Goal: Task Accomplishment & Management: Complete application form

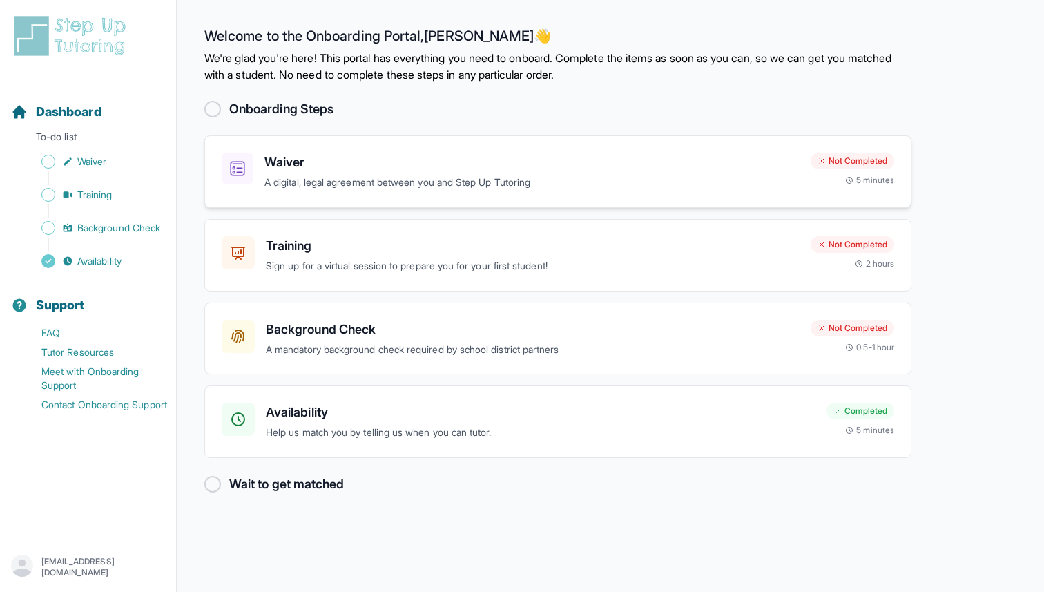
click at [466, 175] on p "A digital, legal agreement between you and Step Up Tutoring" at bounding box center [531, 183] width 535 height 16
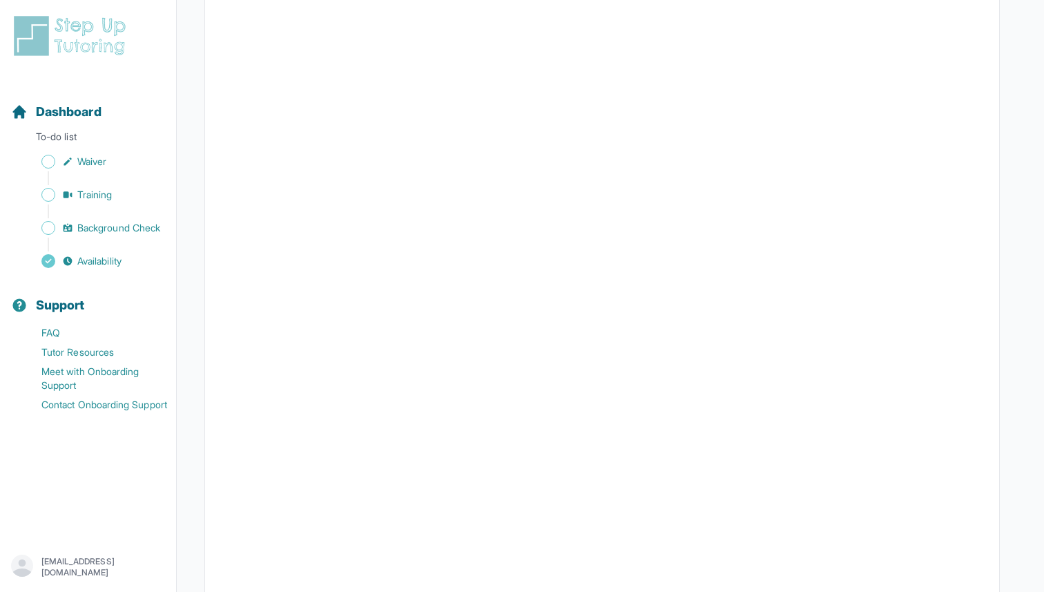
scroll to position [1371, 0]
click at [93, 155] on span "Waiver" at bounding box center [91, 162] width 29 height 14
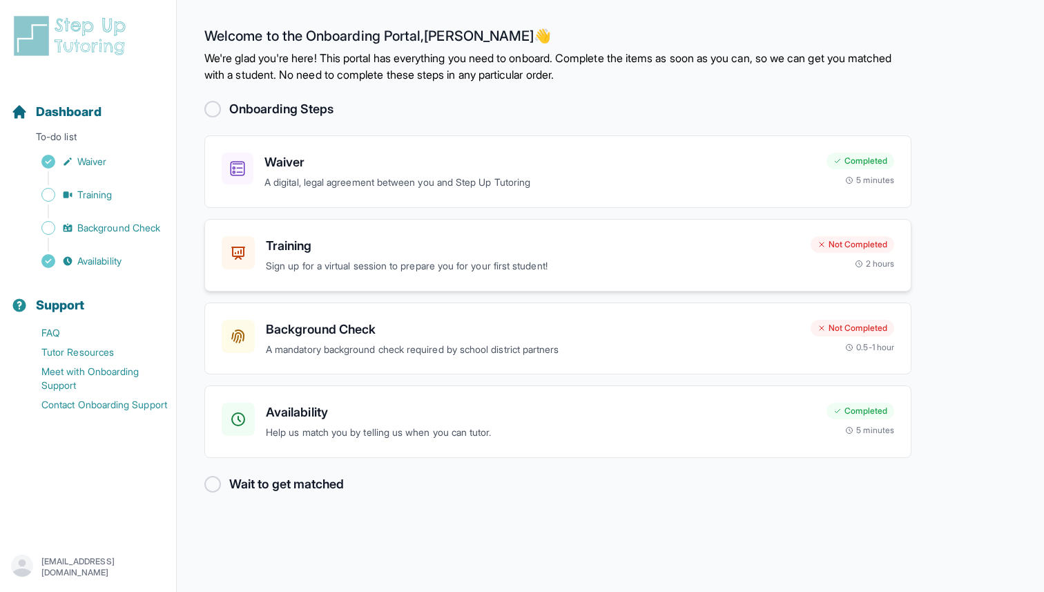
click at [572, 253] on h3 "Training" at bounding box center [533, 245] width 534 height 19
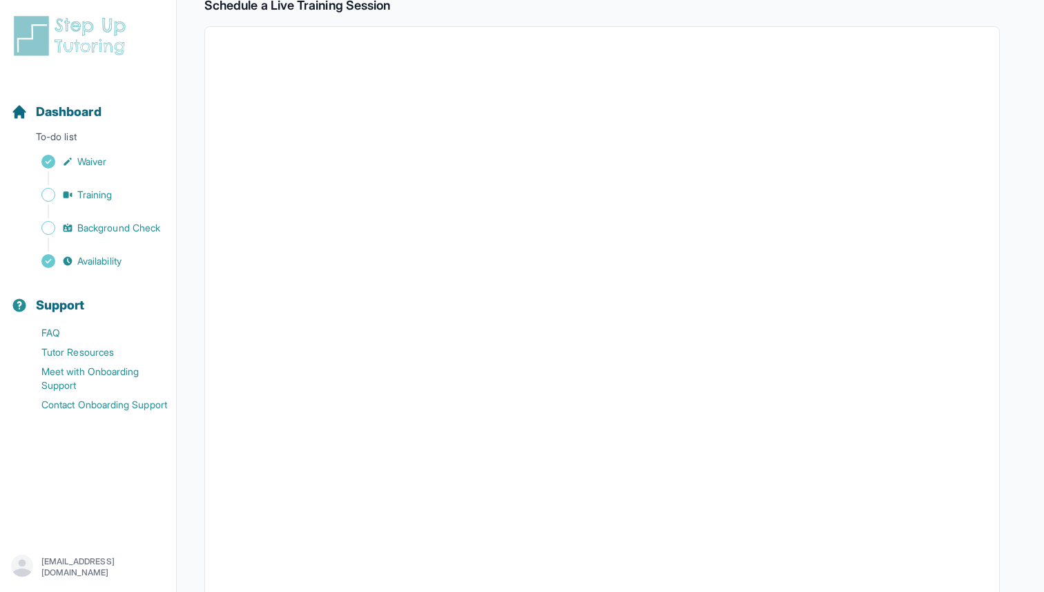
scroll to position [251, 0]
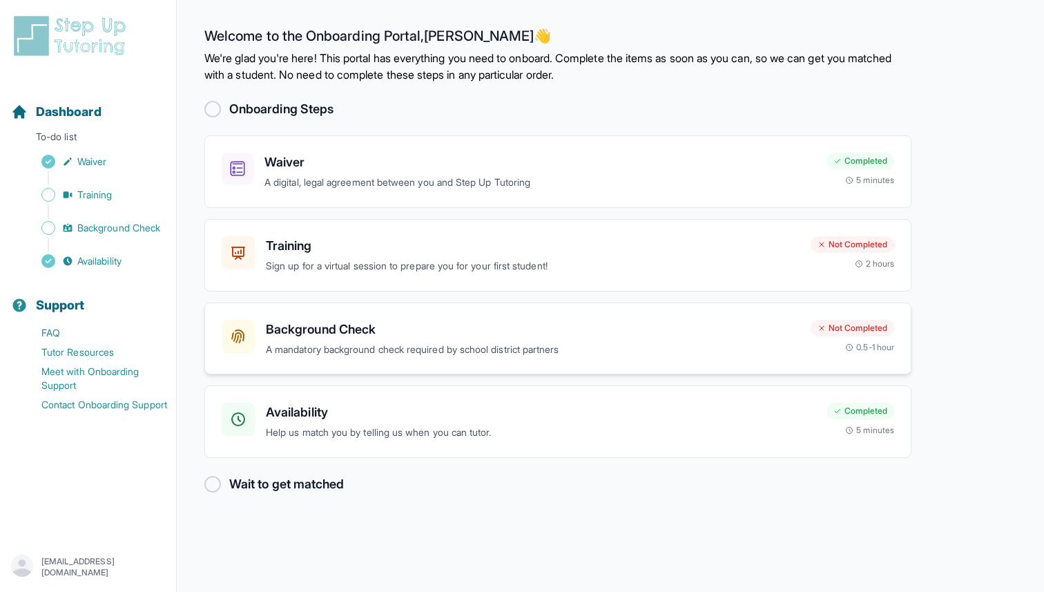
click at [438, 345] on p "A mandatory background check required by school district partners" at bounding box center [533, 350] width 534 height 16
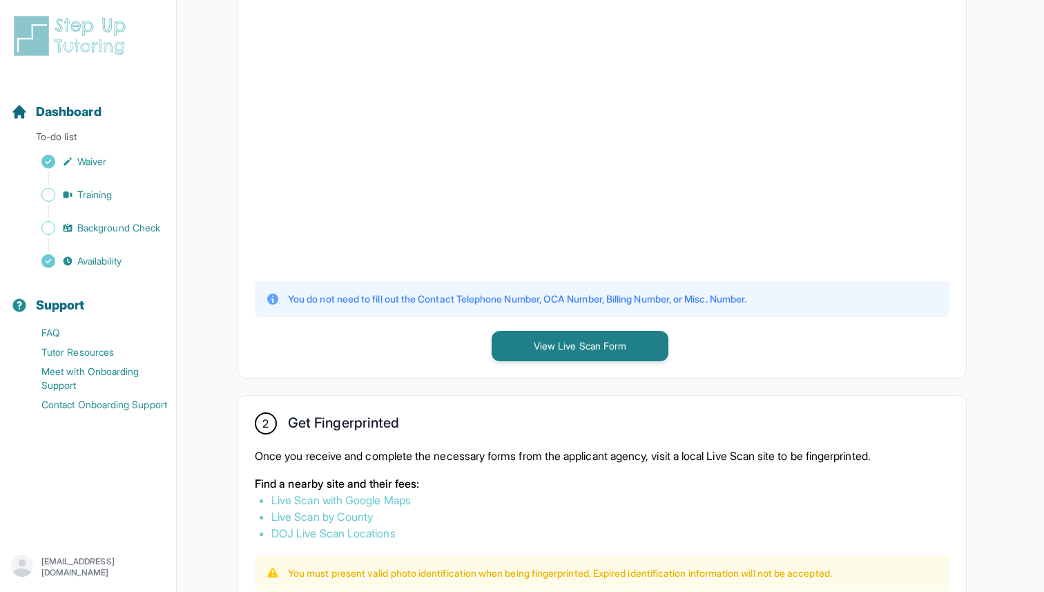
scroll to position [414, 0]
click at [553, 349] on button "View Live Scan Form" at bounding box center [580, 344] width 177 height 30
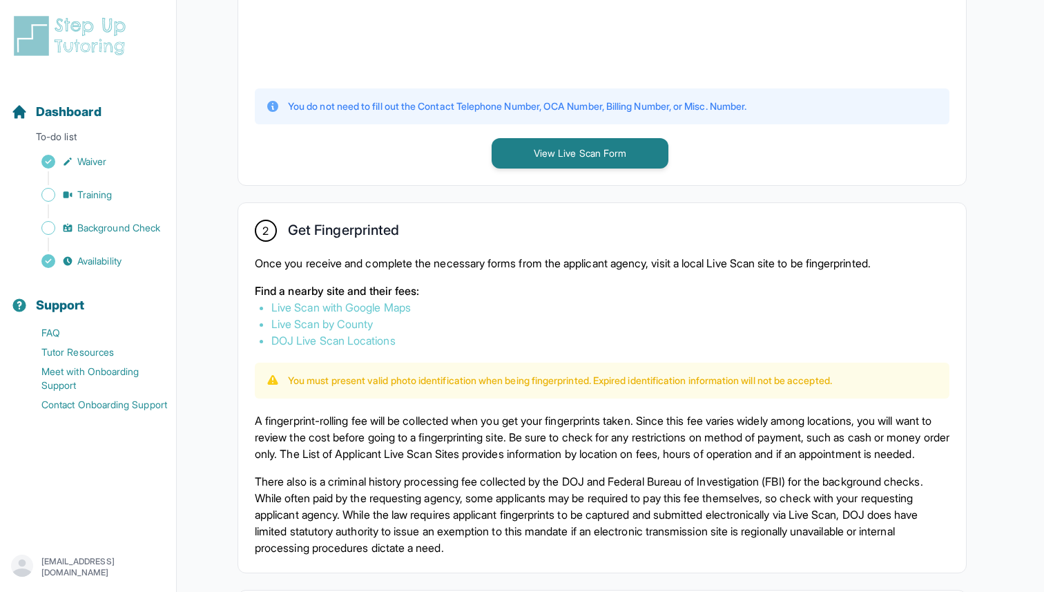
scroll to position [628, 0]
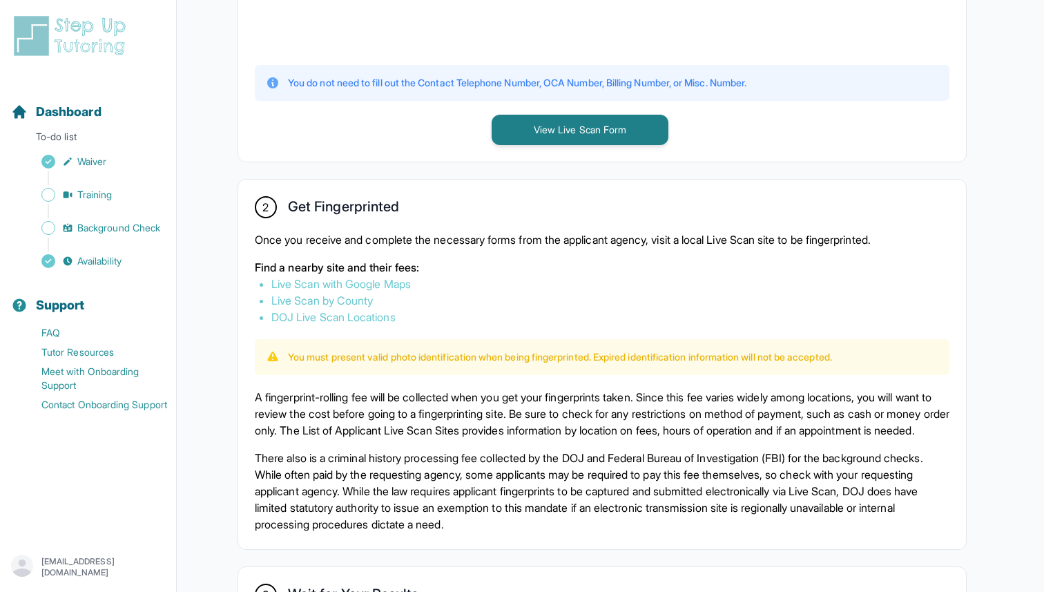
click at [348, 280] on link "Live Scan with Google Maps" at bounding box center [340, 284] width 139 height 14
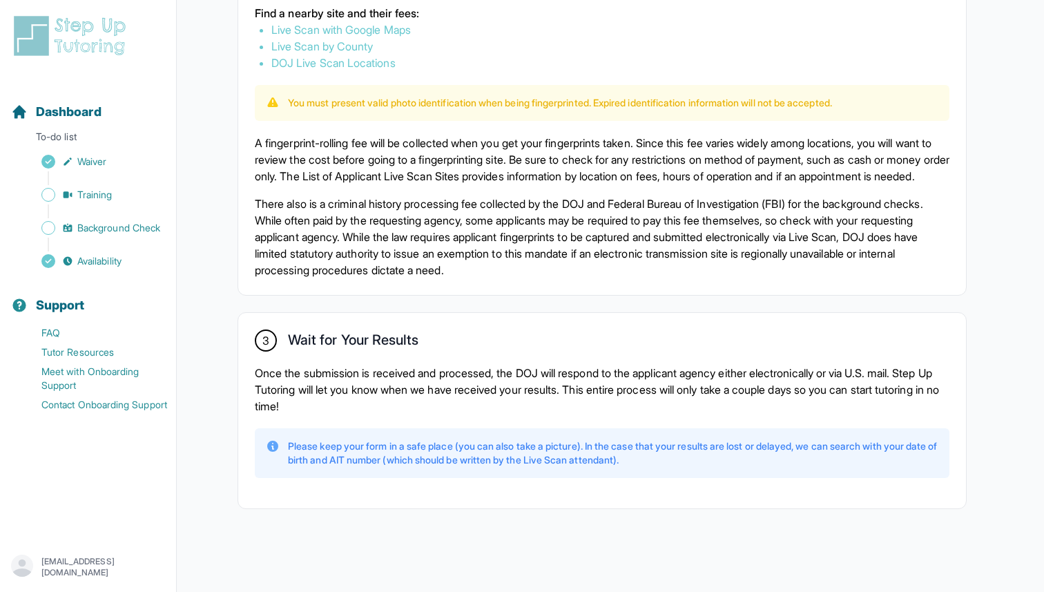
scroll to position [860, 0]
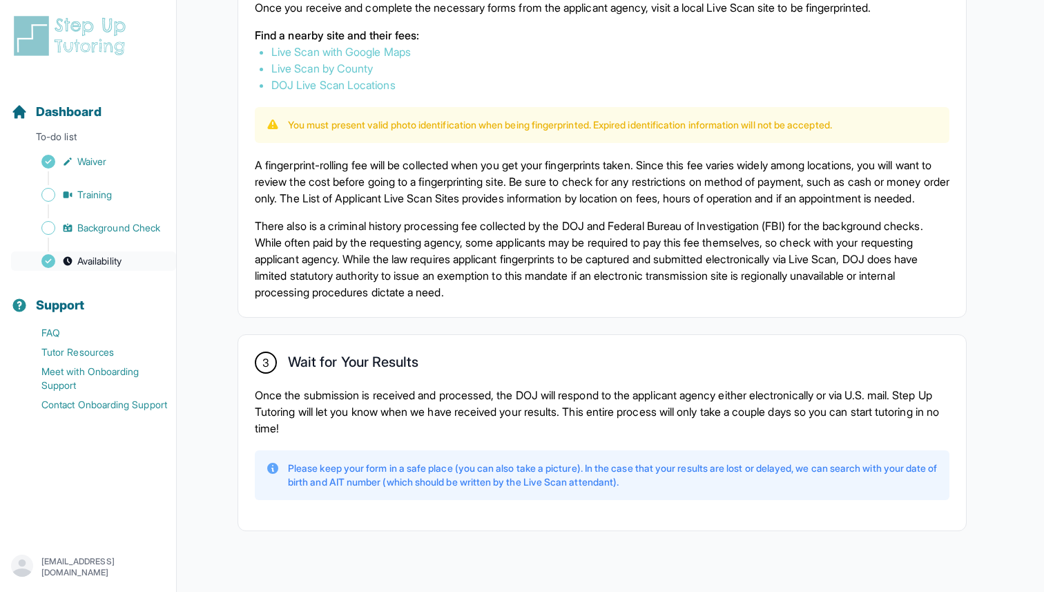
click at [101, 260] on span "Availability" at bounding box center [99, 261] width 44 height 14
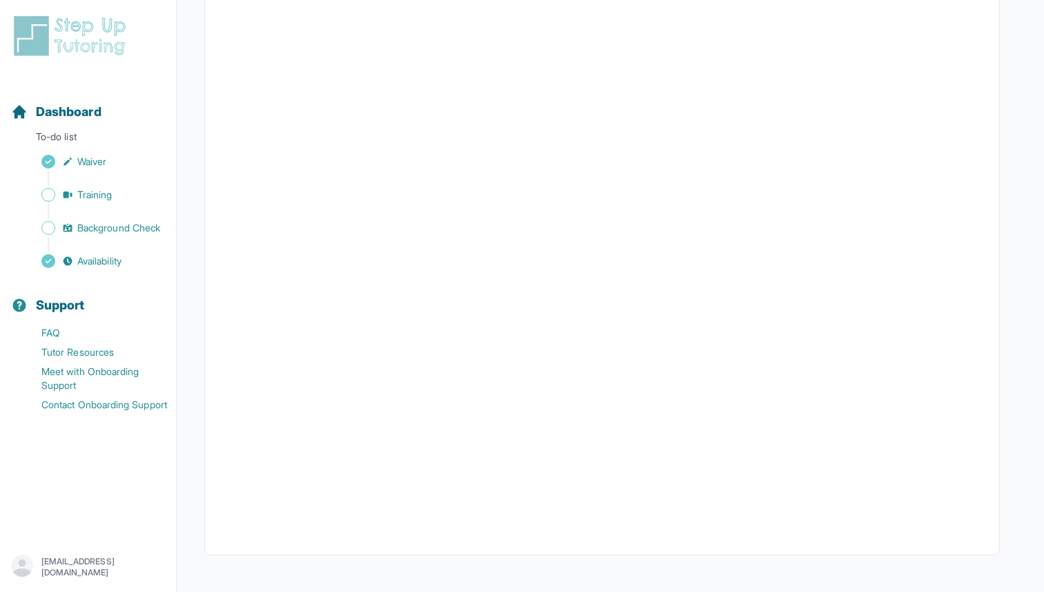
scroll to position [178, 0]
click at [126, 225] on span "Background Check" at bounding box center [118, 228] width 83 height 14
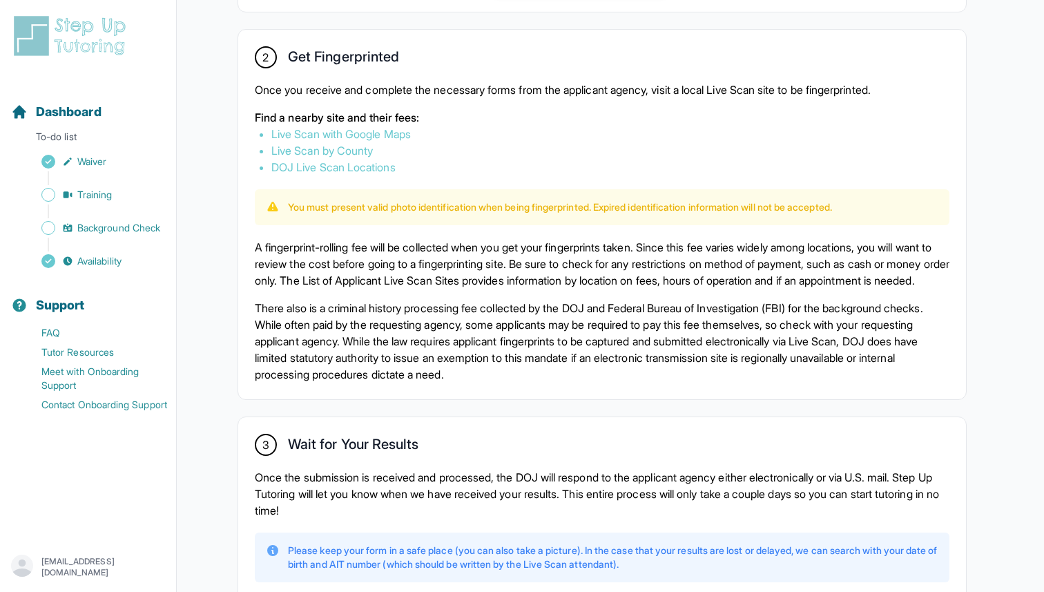
scroll to position [790, 0]
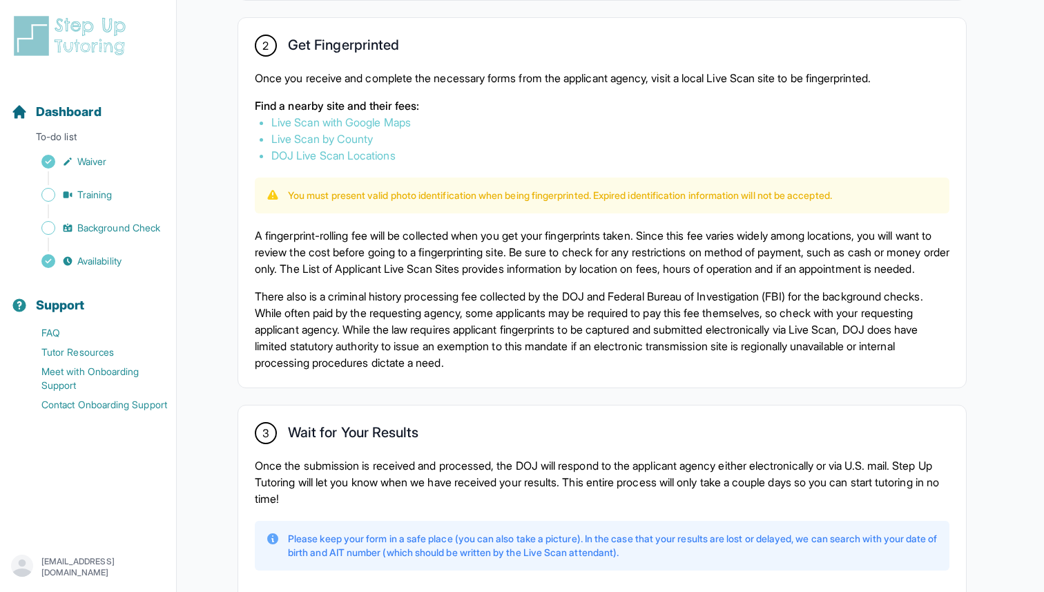
click at [362, 157] on link "DOJ Live Scan Locations" at bounding box center [333, 155] width 124 height 14
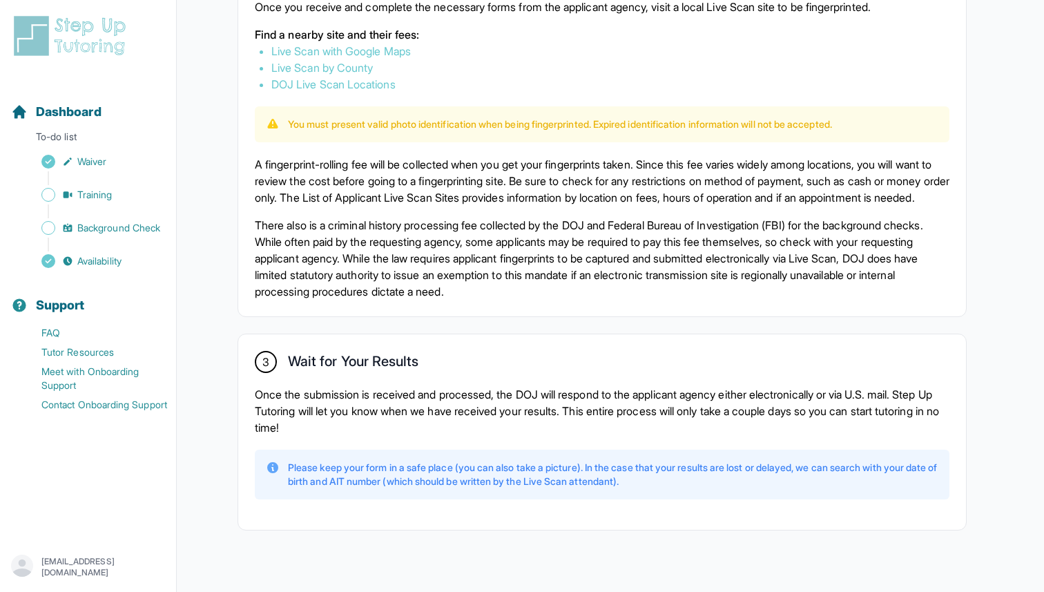
scroll to position [898, 0]
